Goal: Navigation & Orientation: Find specific page/section

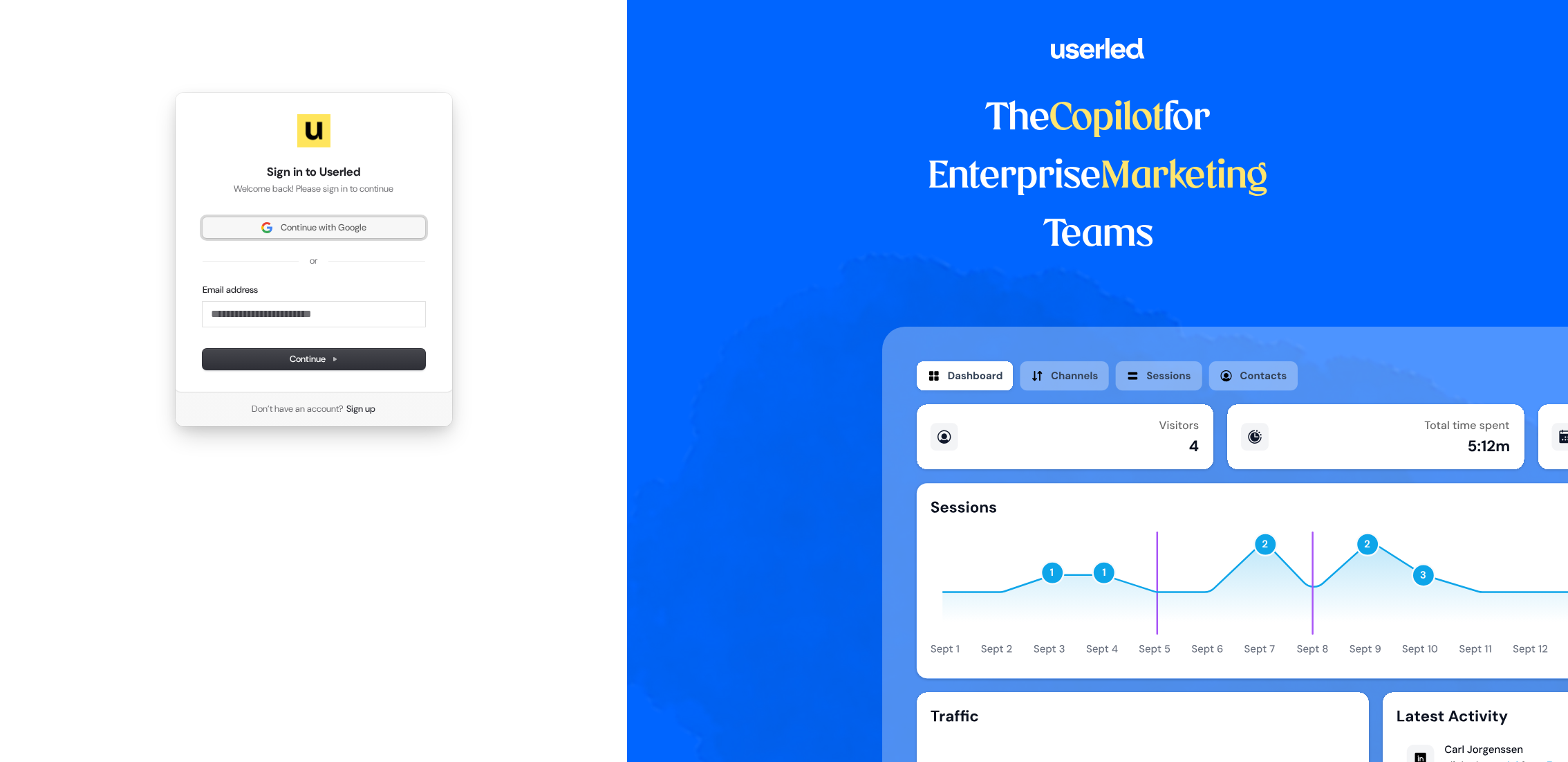
click at [282, 220] on button "Continue with Google" at bounding box center [314, 227] width 223 height 20
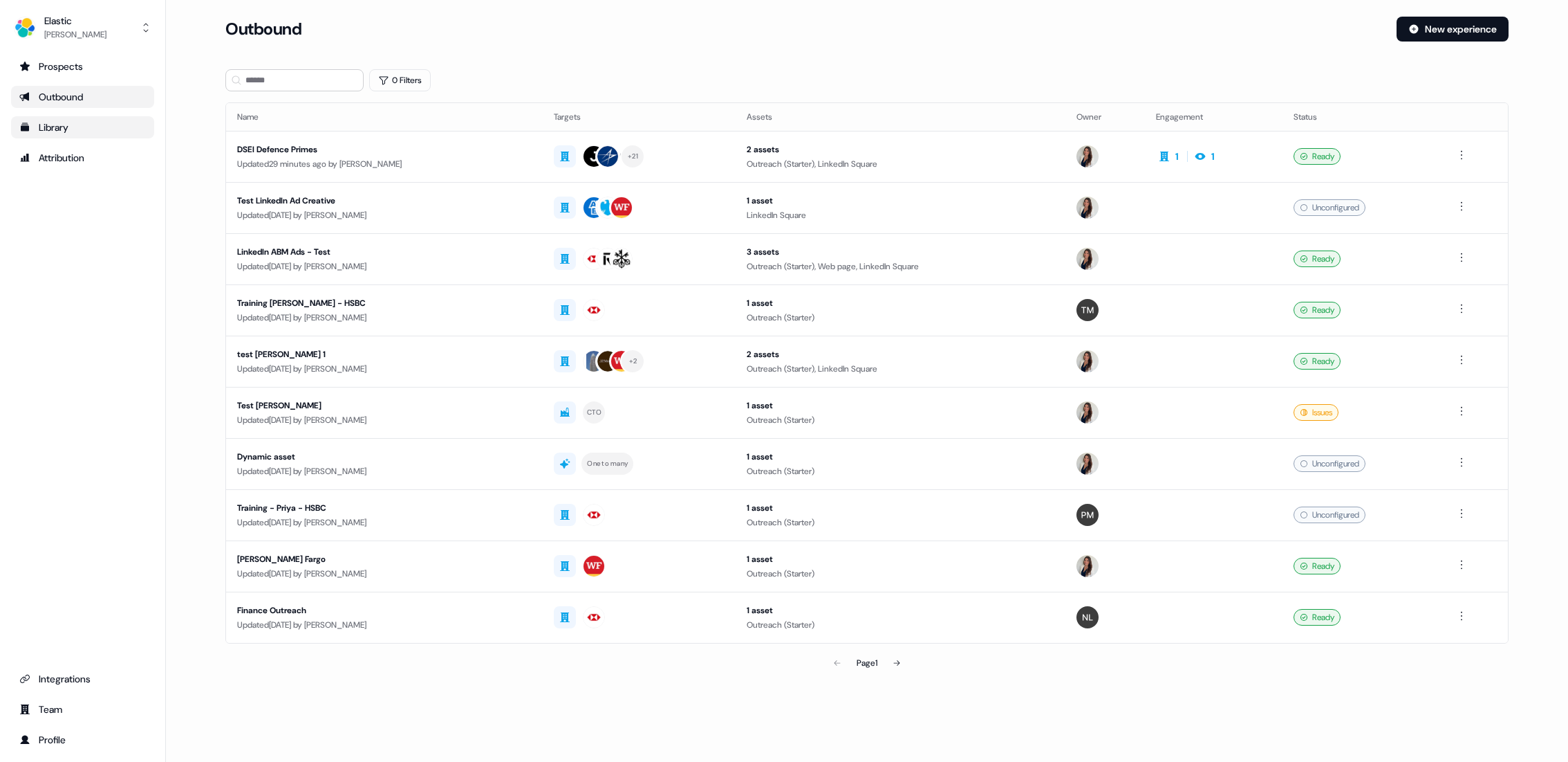
click at [61, 129] on div "Library" at bounding box center [83, 127] width 126 height 14
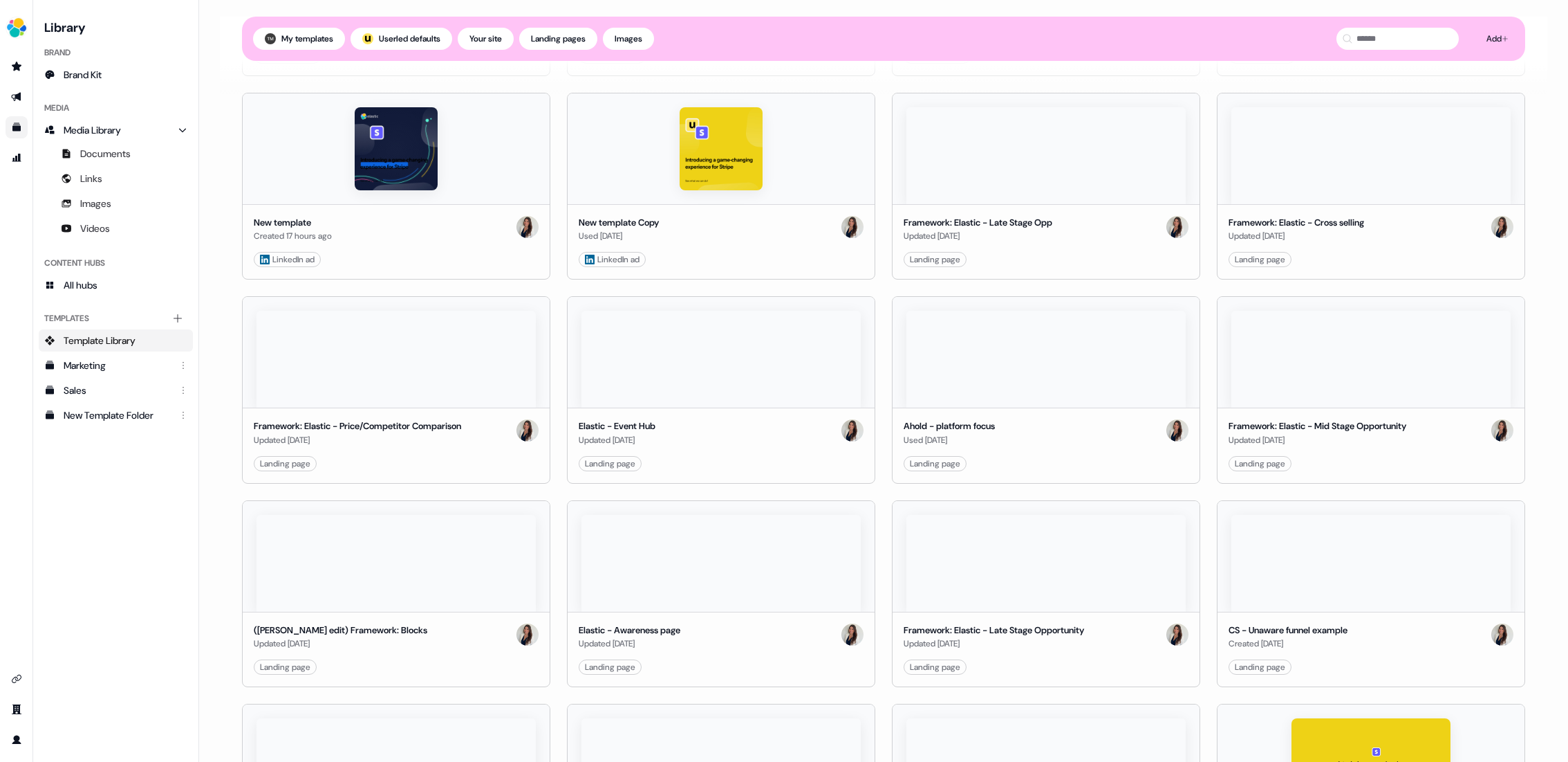
scroll to position [346, 0]
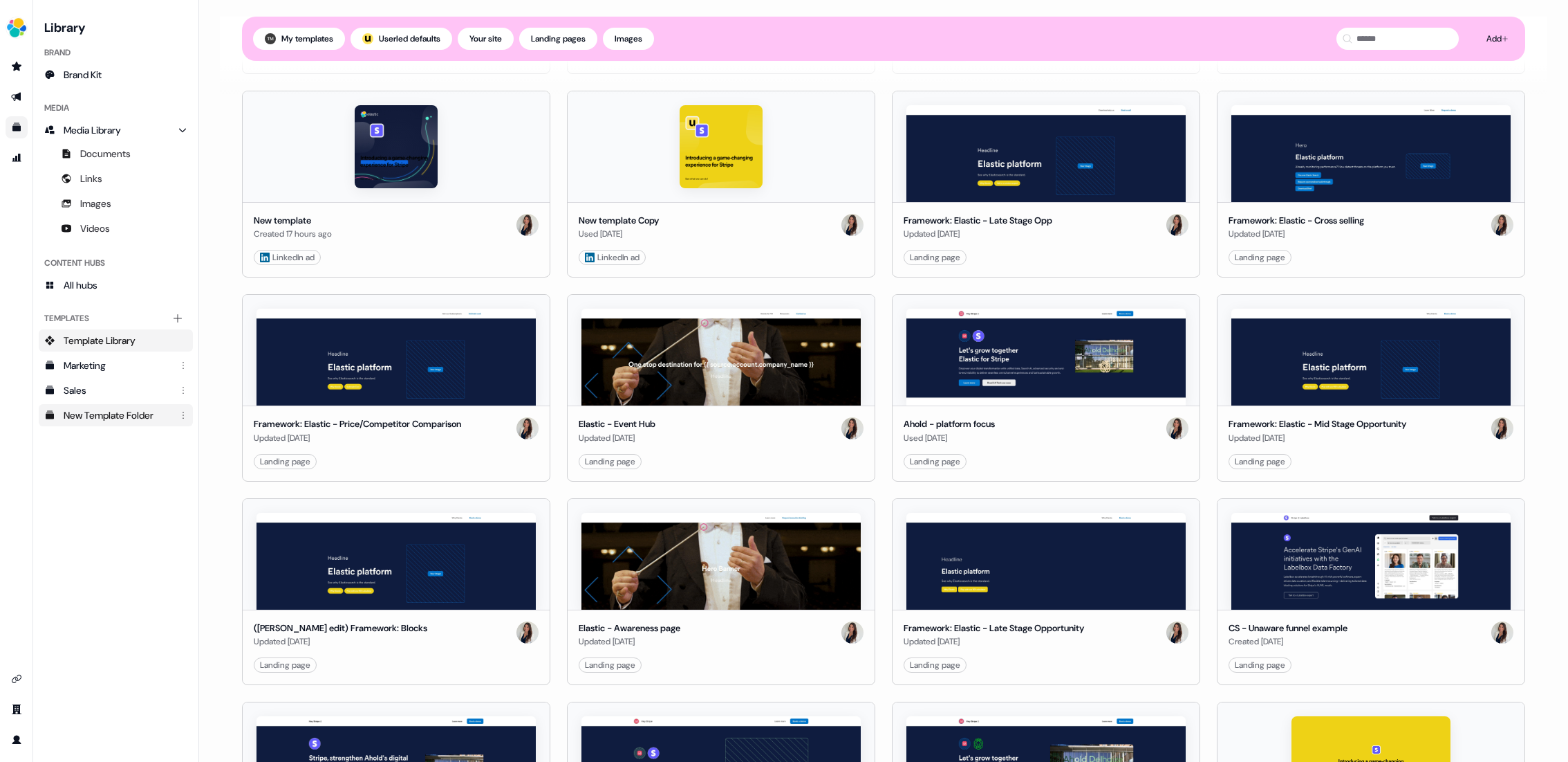
click at [155, 416] on div "New Template Folder" at bounding box center [117, 415] width 108 height 14
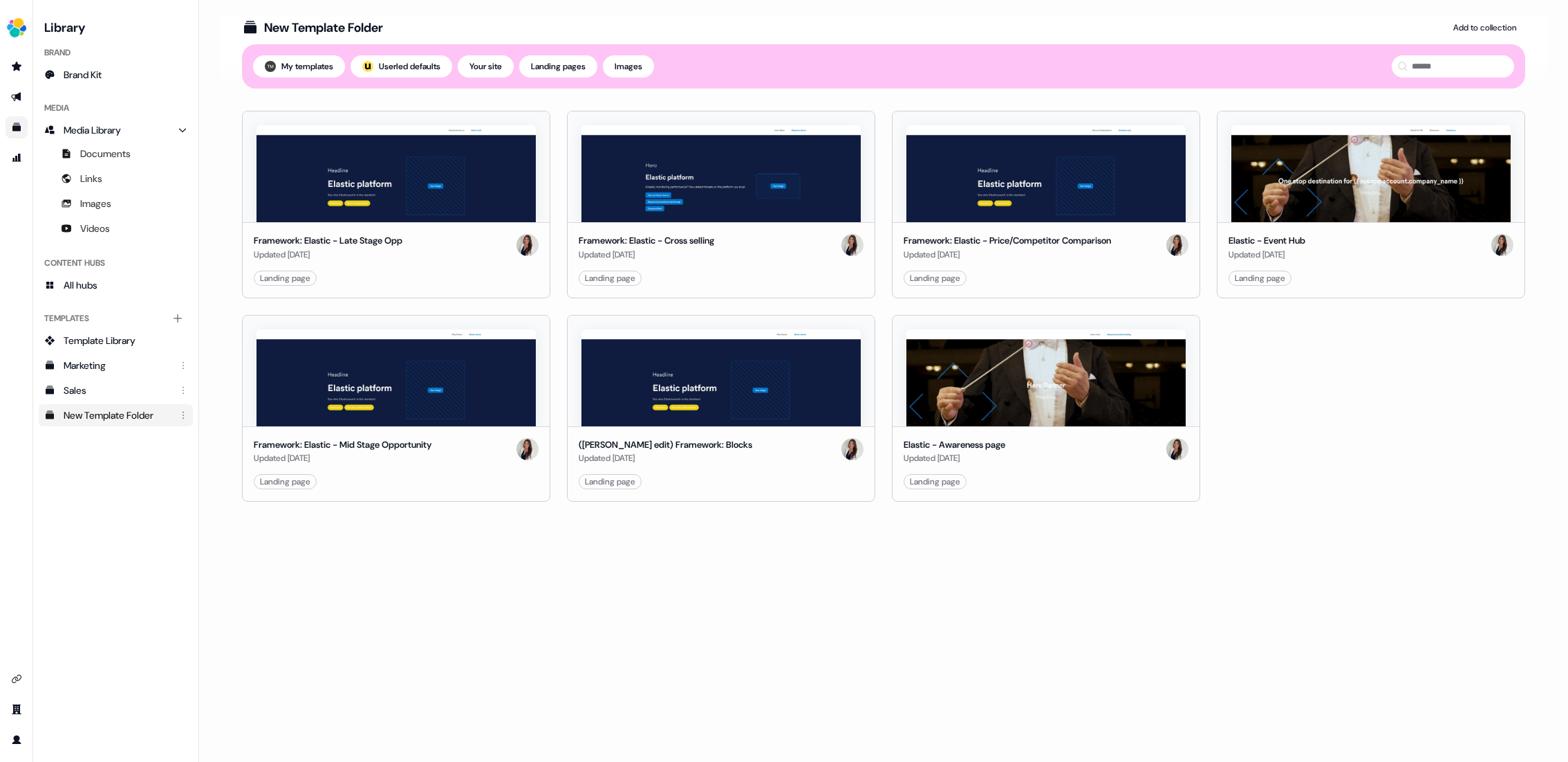
click at [184, 414] on html "For the best experience switch devices to a bigger screen. Go to Userled.io Lib…" at bounding box center [784, 381] width 1568 height 762
click at [164, 507] on html "For the best experience switch devices to a bigger screen. Go to Userled.io Lib…" at bounding box center [784, 381] width 1568 height 762
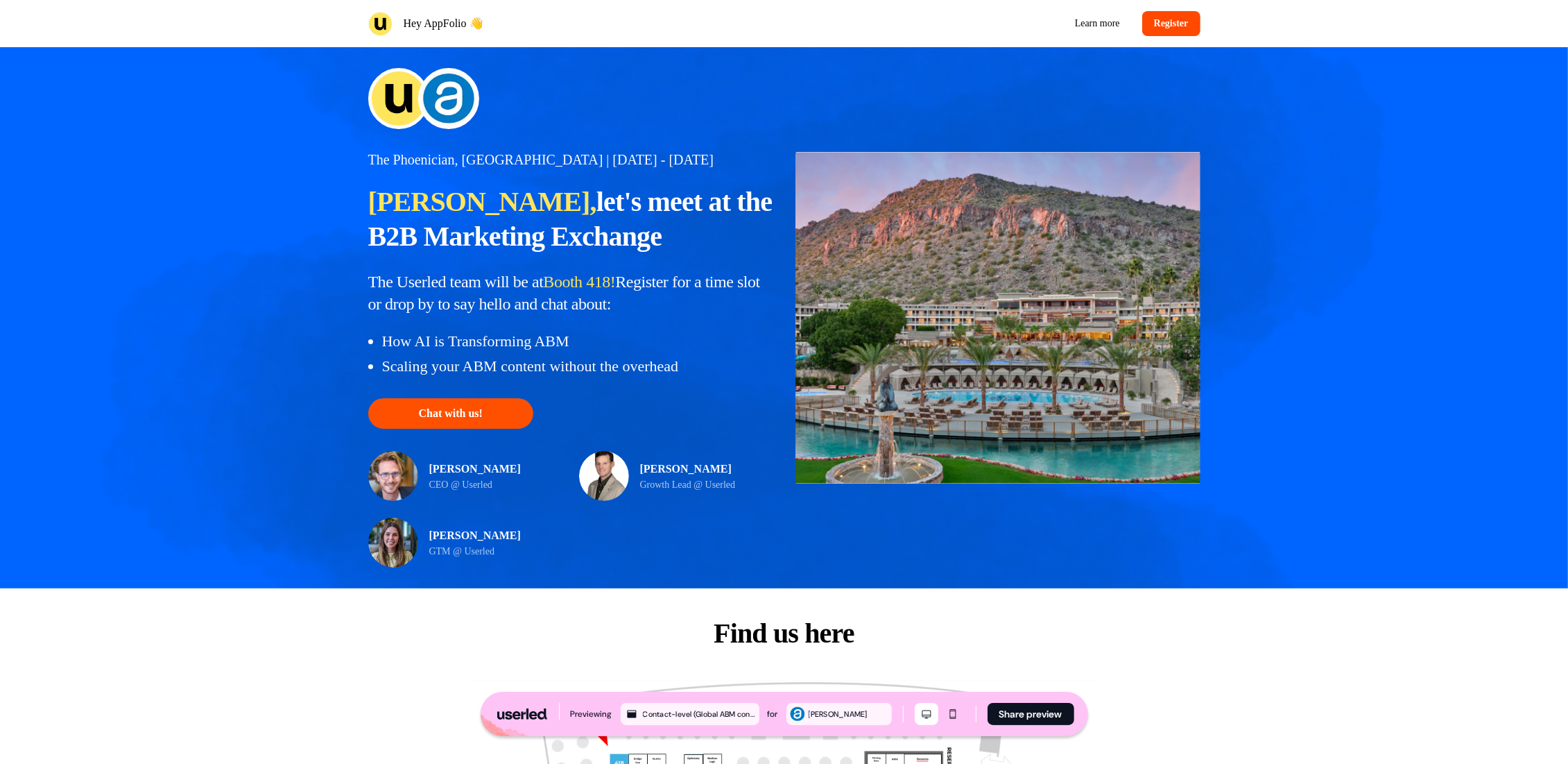
click at [462, 415] on button "Chat with us!" at bounding box center [450, 413] width 165 height 30
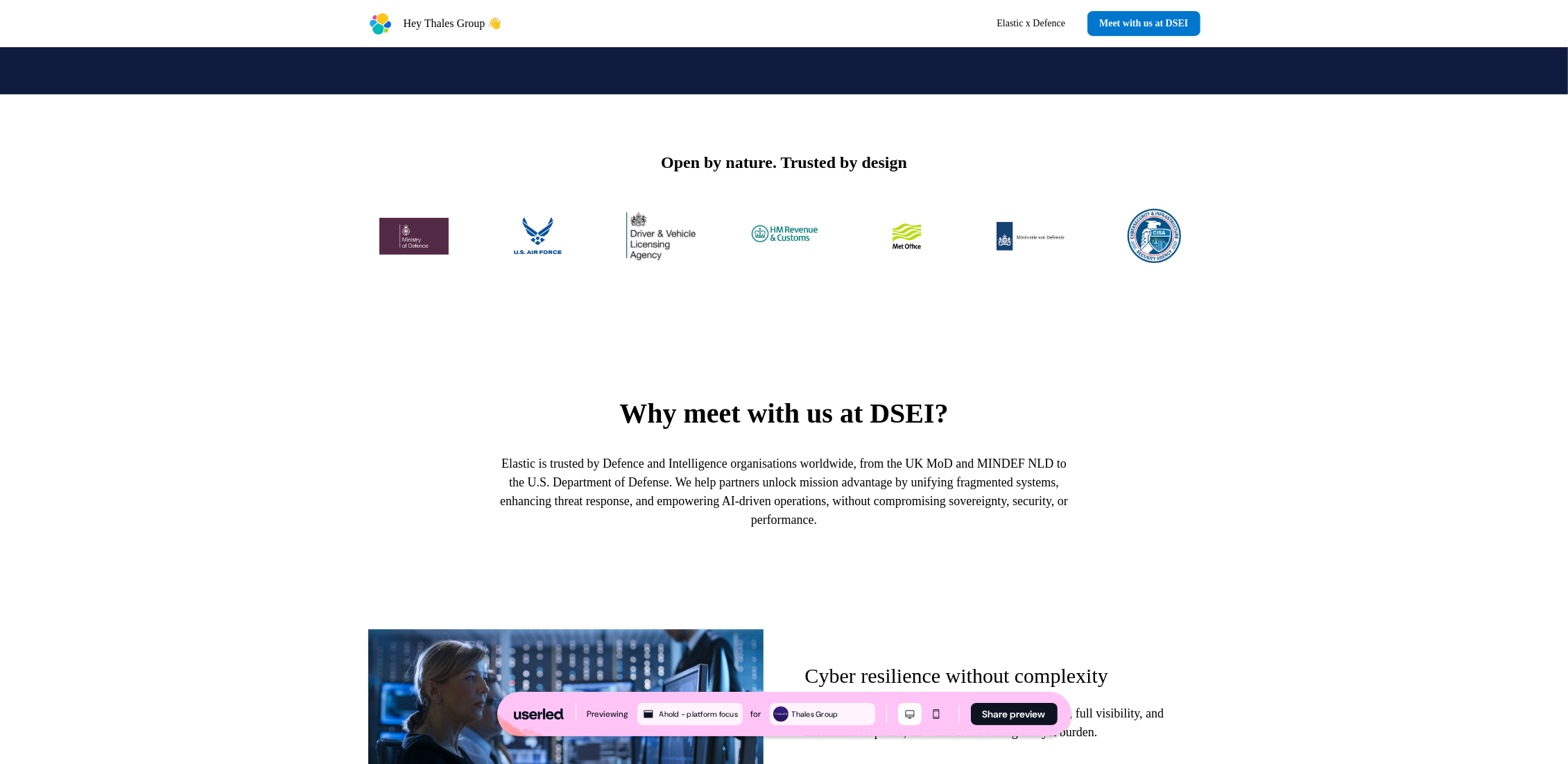
scroll to position [598, 0]
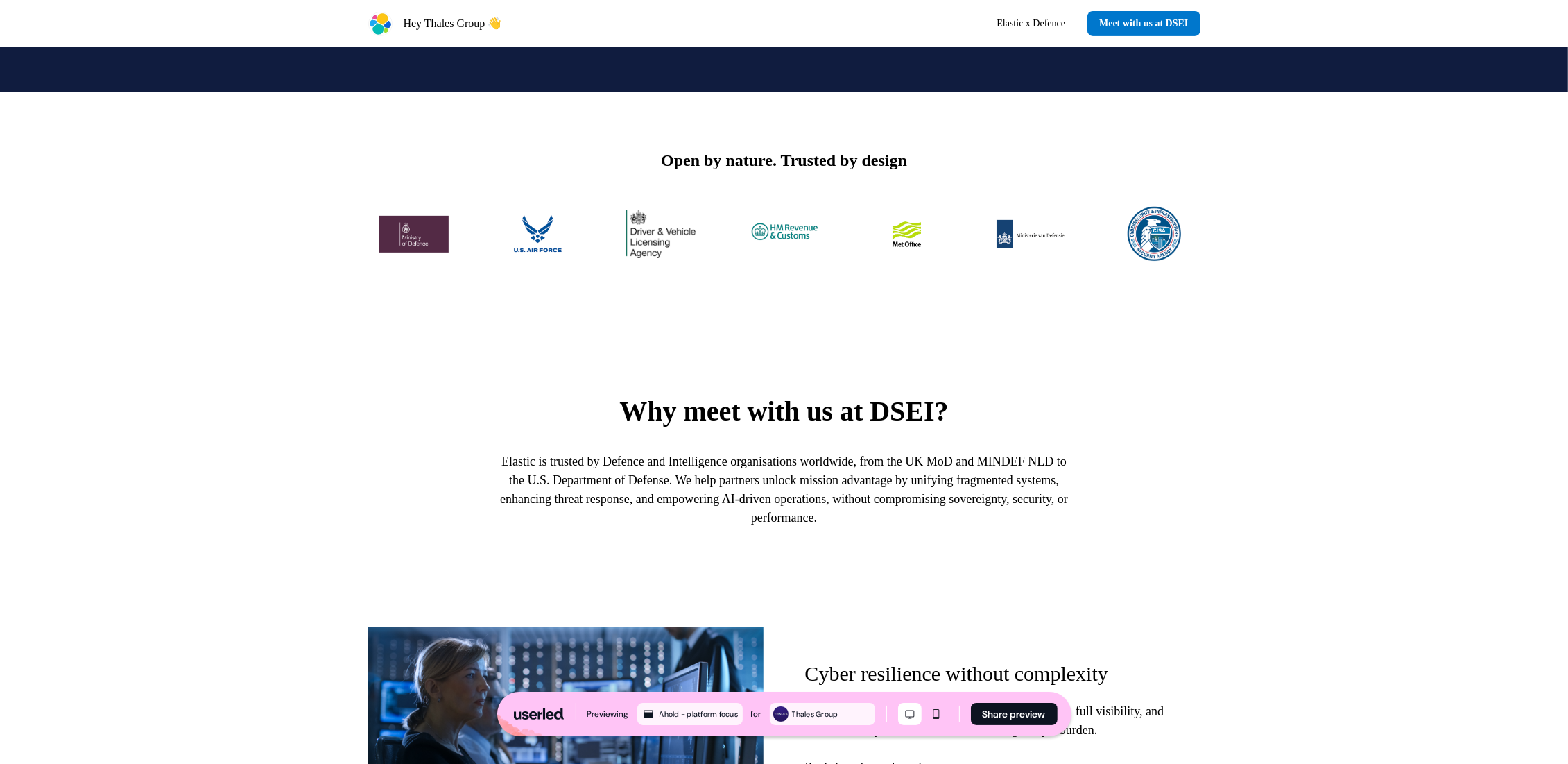
click at [430, 206] on img at bounding box center [414, 233] width 69 height 55
click at [538, 206] on img at bounding box center [537, 233] width 69 height 55
click at [644, 206] on img at bounding box center [661, 233] width 69 height 55
click at [780, 206] on img at bounding box center [784, 233] width 69 height 55
click at [920, 206] on img at bounding box center [907, 233] width 69 height 55
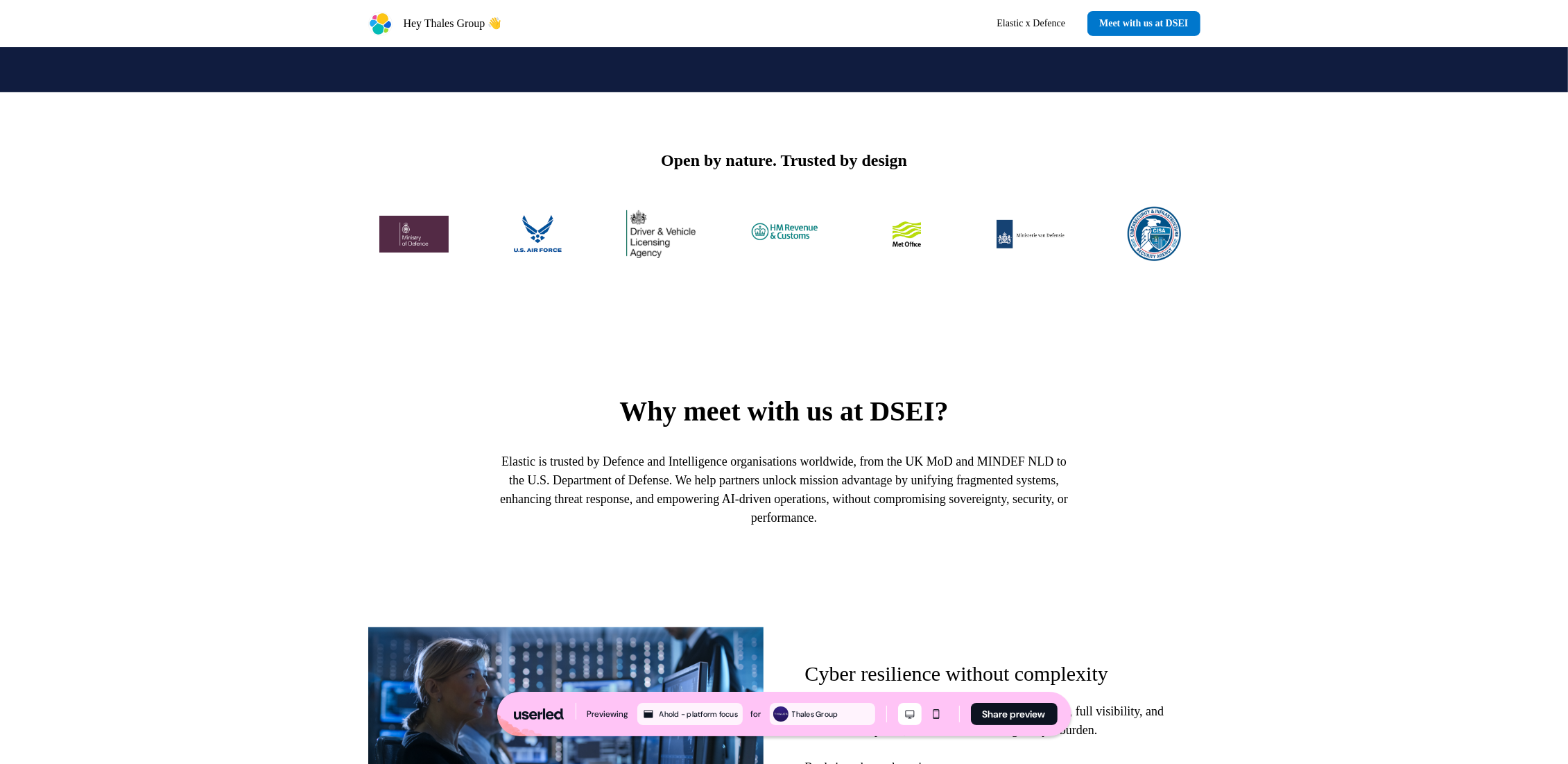
click at [1003, 206] on img at bounding box center [1030, 233] width 69 height 55
click at [1147, 206] on img at bounding box center [1154, 233] width 69 height 55
